Goal: Understand process/instructions: Learn about a topic

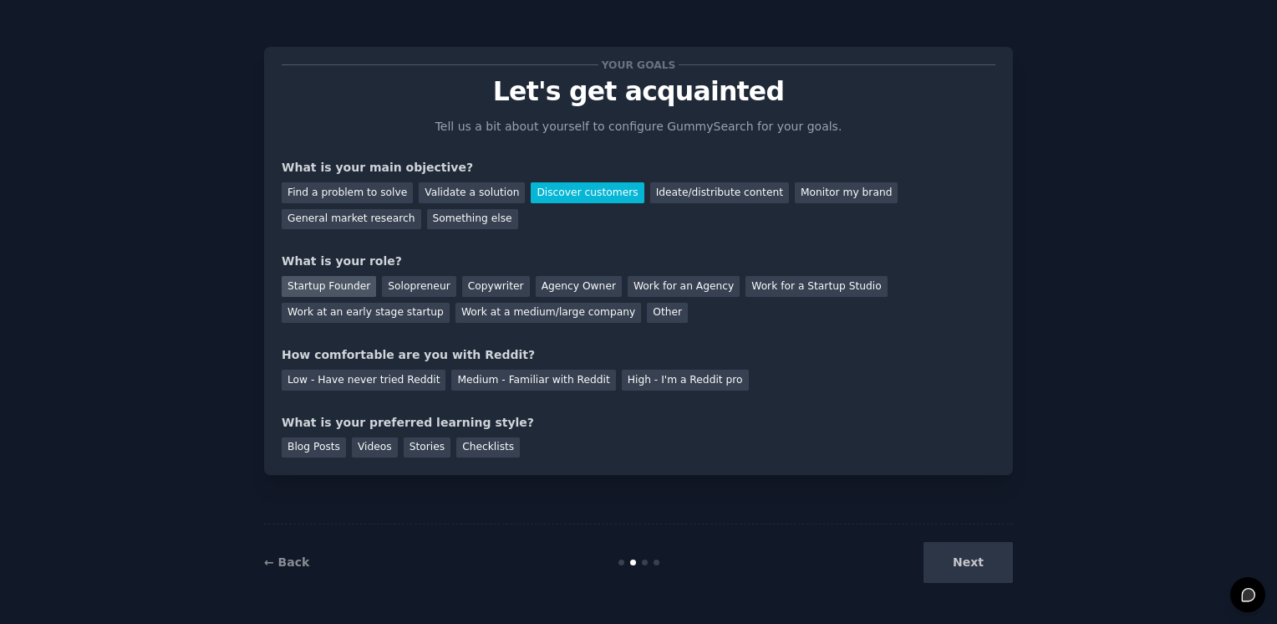
click at [314, 287] on div "Startup Founder" at bounding box center [329, 286] width 94 height 21
click at [386, 381] on div "Low - Have never tried Reddit" at bounding box center [364, 380] width 164 height 21
click at [969, 567] on div "Next" at bounding box center [888, 562] width 250 height 41
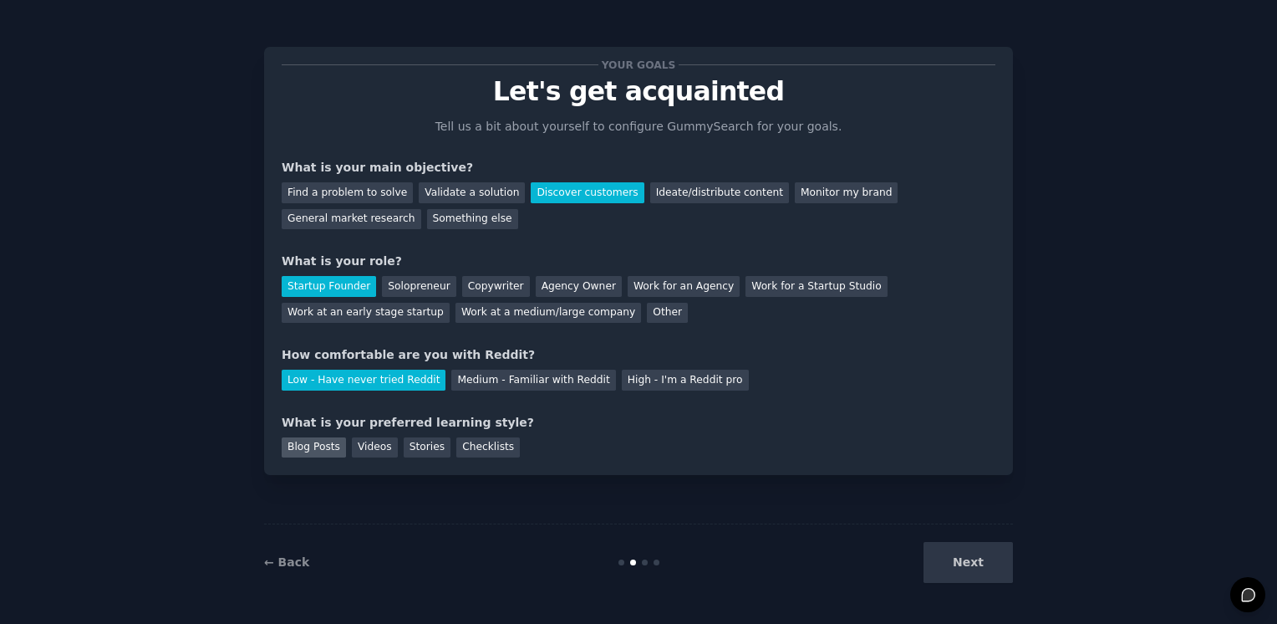
click at [302, 447] on div "Blog Posts" at bounding box center [314, 447] width 64 height 21
click at [966, 568] on button "Next" at bounding box center [968, 562] width 89 height 41
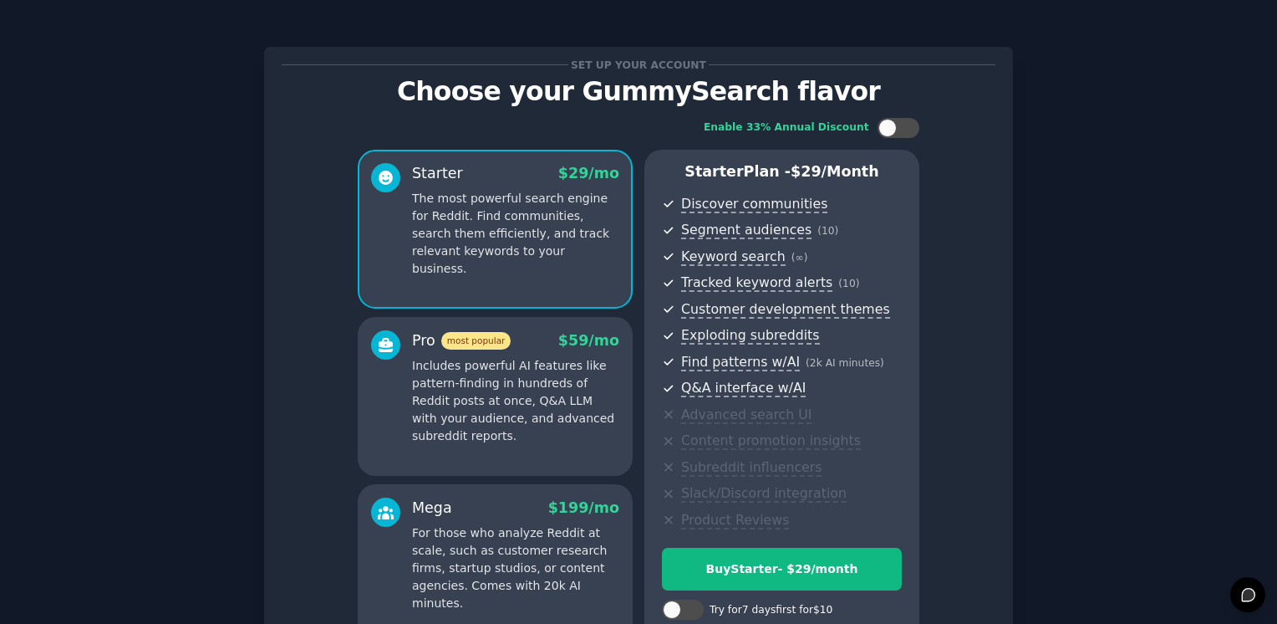
scroll to position [177, 0]
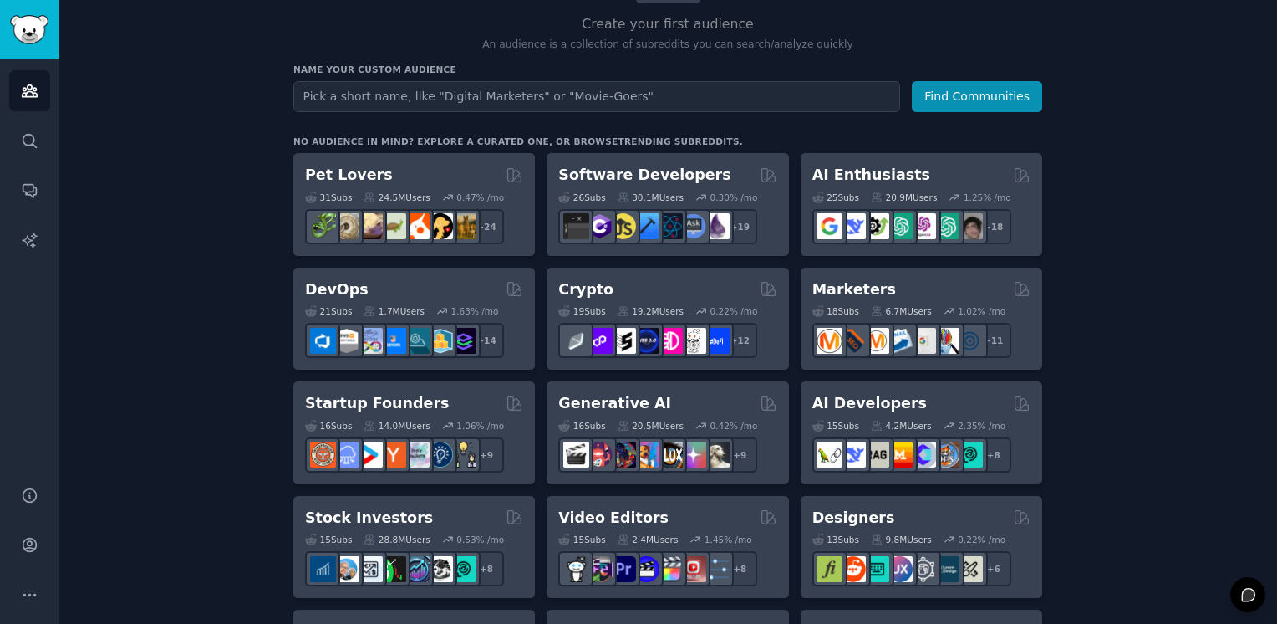
scroll to position [84, 0]
